Goal: Find specific page/section: Find specific page/section

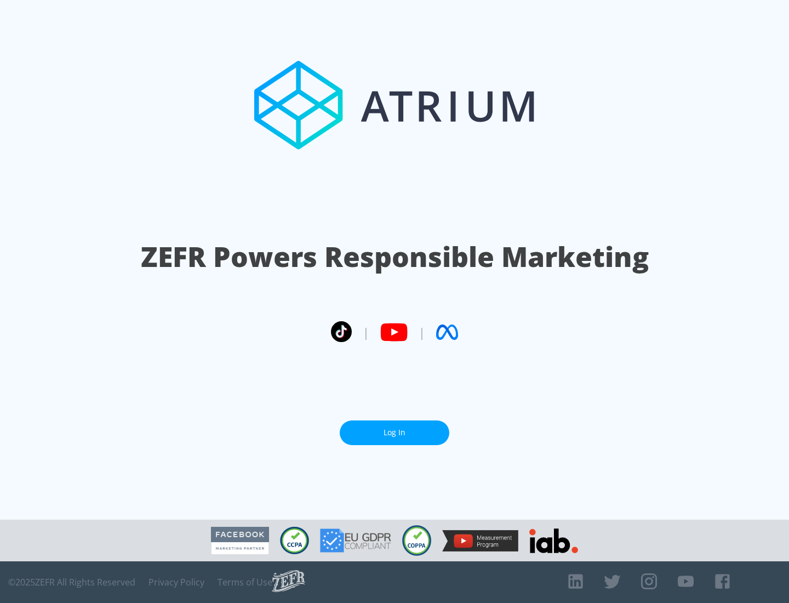
click at [394, 432] on link "Log In" at bounding box center [395, 432] width 110 height 25
